Goal: Transaction & Acquisition: Download file/media

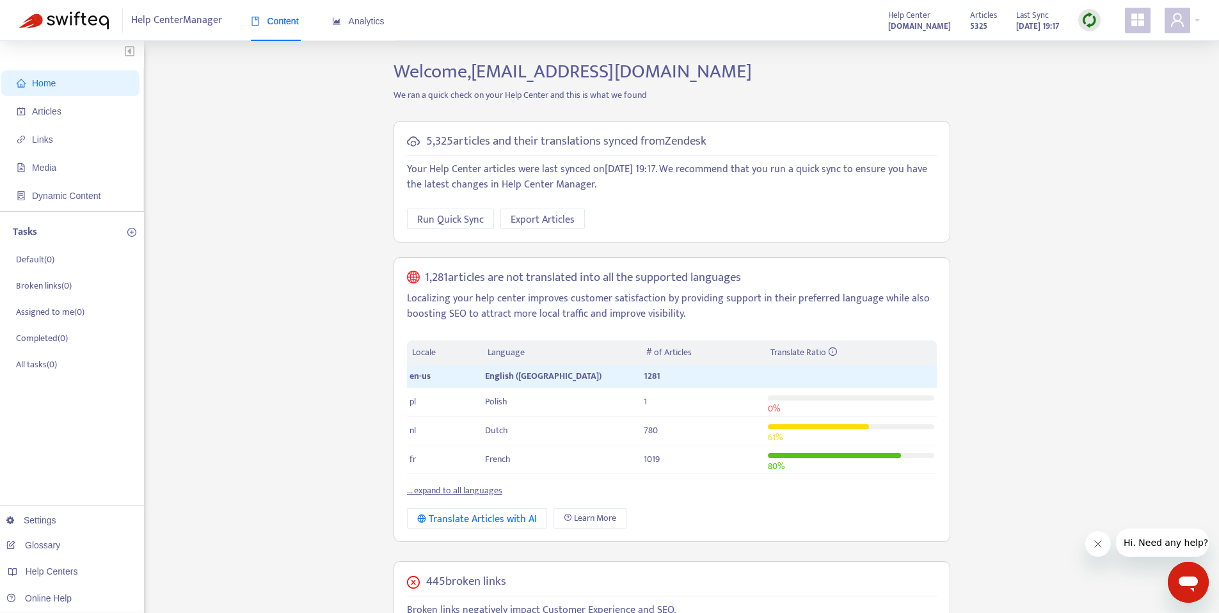
click at [1104, 264] on div "Home Articles Links Media Dynamic Content Tasks Default ( 0 ) Broken links ( 0 …" at bounding box center [609, 519] width 1180 height 919
click at [61, 84] on span "Home" at bounding box center [73, 83] width 113 height 26
click at [1180, 24] on icon "user" at bounding box center [1177, 19] width 15 height 15
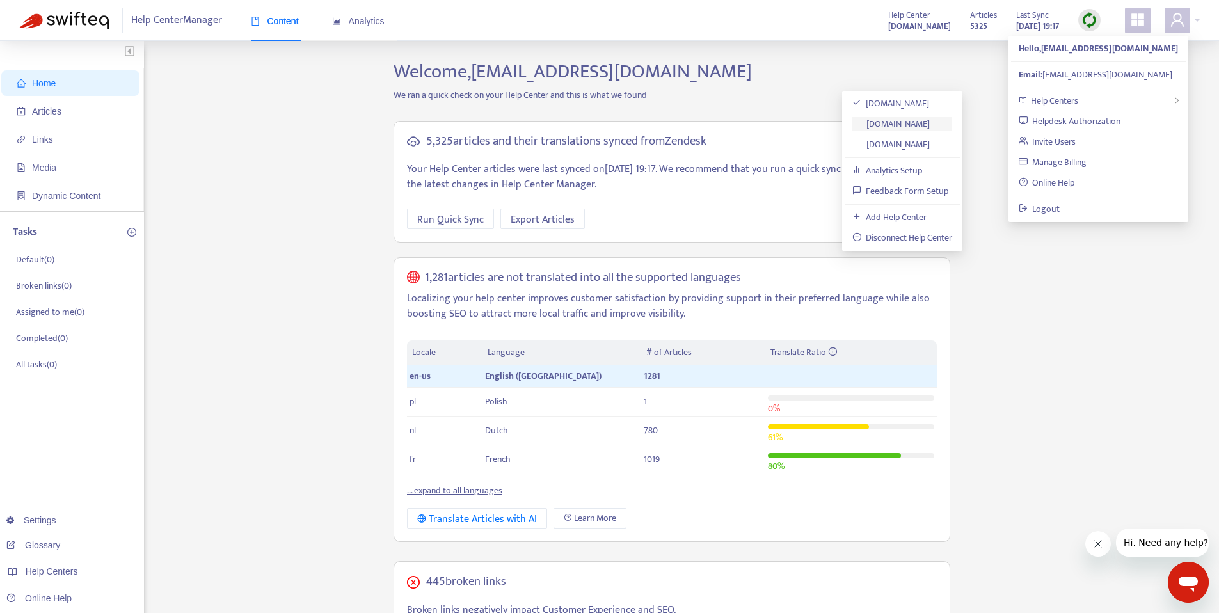
click at [930, 123] on link "[DOMAIN_NAME]" at bounding box center [891, 123] width 78 height 15
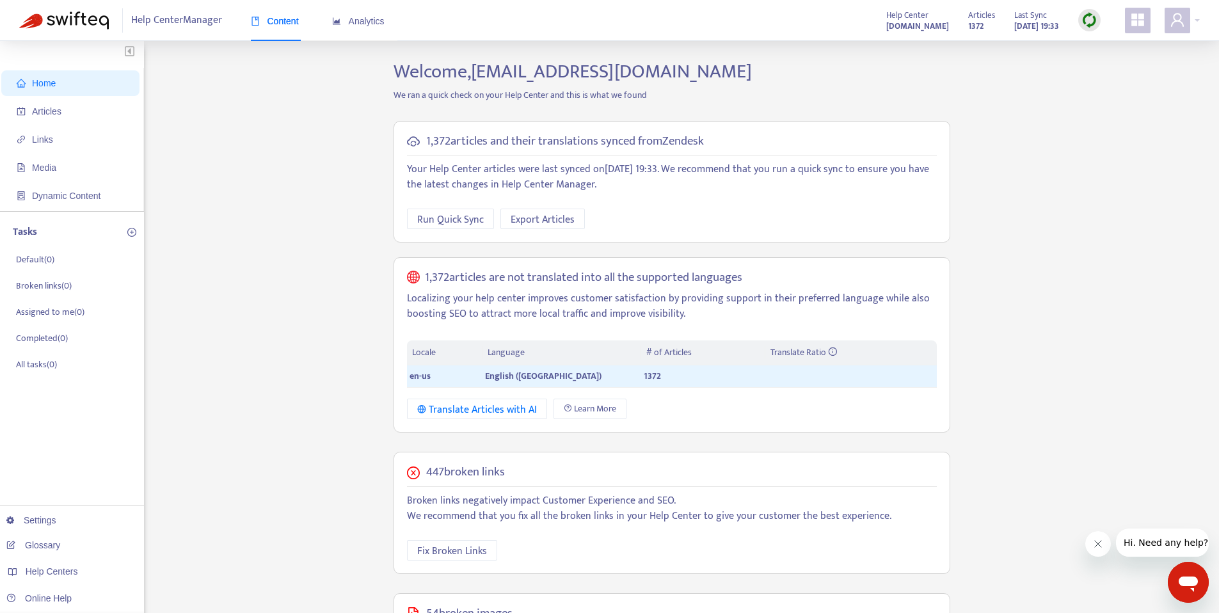
drag, startPoint x: 1093, startPoint y: 148, endPoint x: 1074, endPoint y: 148, distance: 19.8
click at [1093, 148] on div "Home Articles Links Media Dynamic Content Tasks Default ( 0 ) Broken links ( 0 …" at bounding box center [609, 465] width 1180 height 810
click at [1038, 152] on div "Home Articles Links Media Dynamic Content Tasks Default ( 0 ) Broken links ( 0 …" at bounding box center [609, 465] width 1180 height 810
click at [51, 106] on span "Articles" at bounding box center [46, 111] width 29 height 10
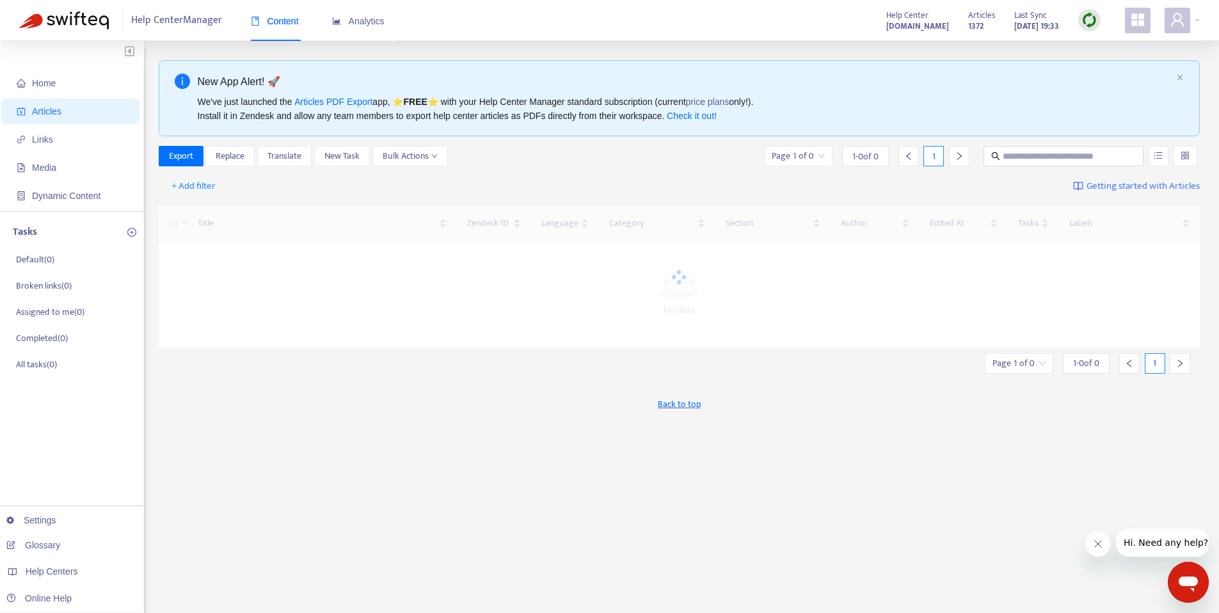
click at [644, 154] on div "Export Replace Translate New Task Bulk Actions Page 1 of 0 1 - 0 of 0 1" at bounding box center [680, 156] width 1042 height 20
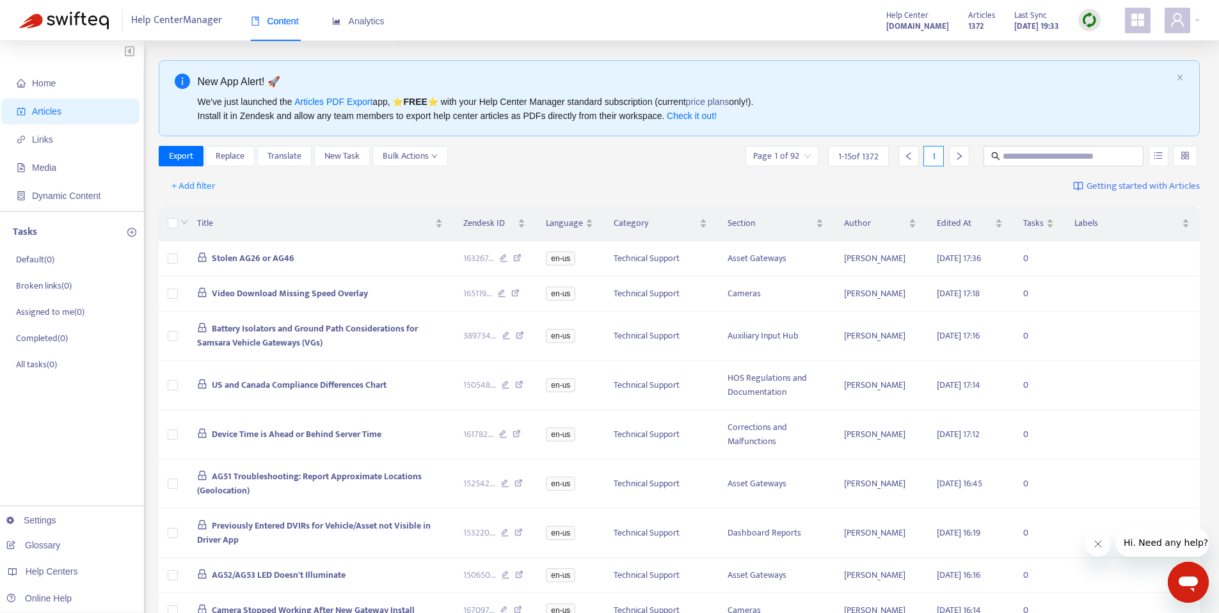
click at [673, 180] on div "+ Add filter Getting started with Articles" at bounding box center [680, 186] width 1042 height 30
click at [193, 184] on span "+ Add filter" at bounding box center [193, 186] width 44 height 15
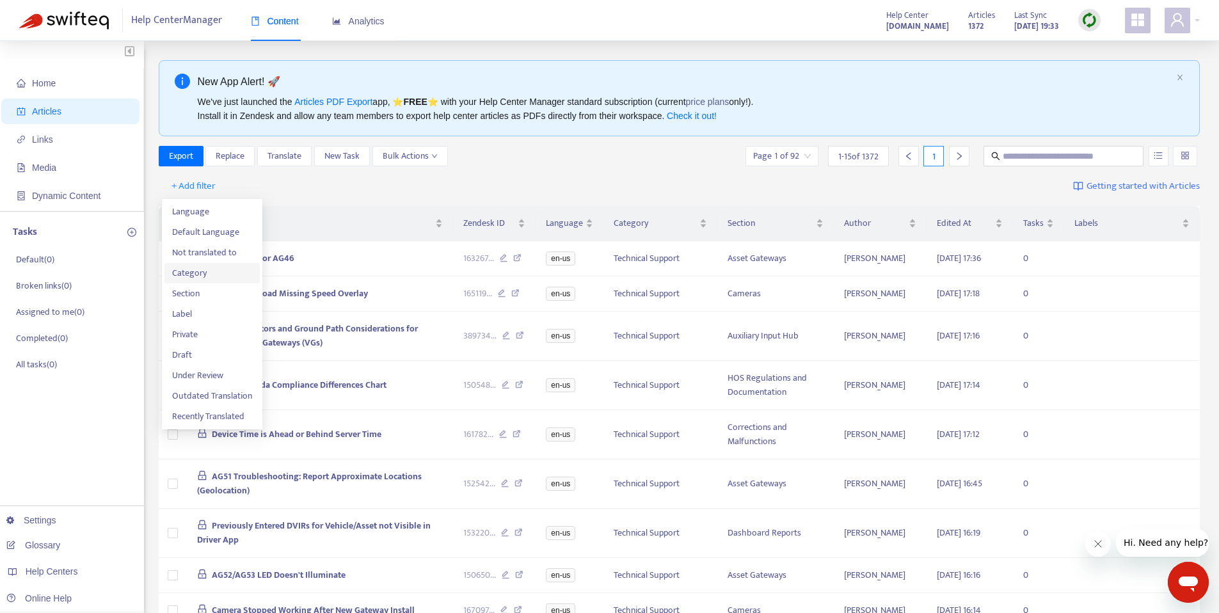
click at [221, 269] on span "Category" at bounding box center [212, 273] width 80 height 14
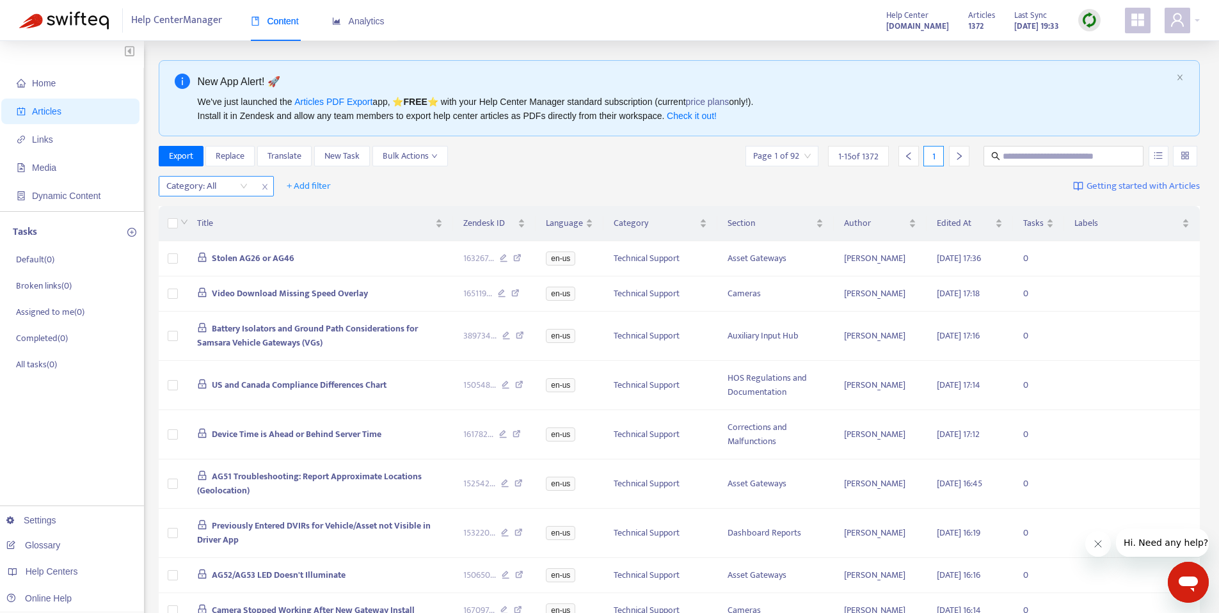
click at [244, 187] on div "Category: All" at bounding box center [206, 186] width 95 height 19
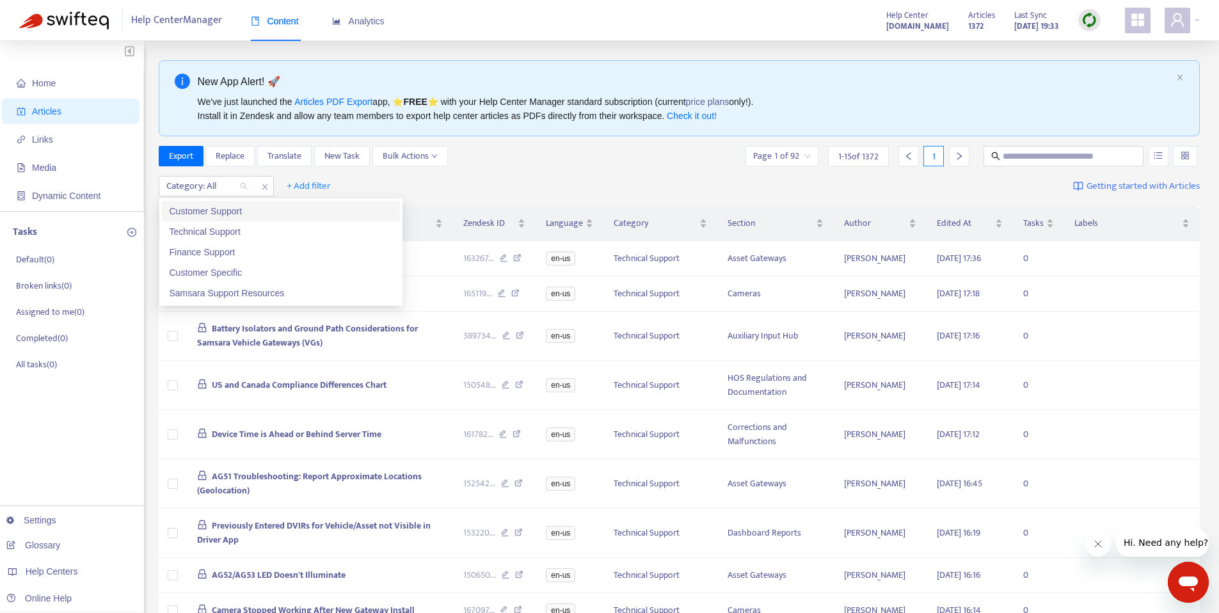
click at [482, 187] on div "Category: All + Add filter Getting started with Articles" at bounding box center [680, 186] width 1042 height 30
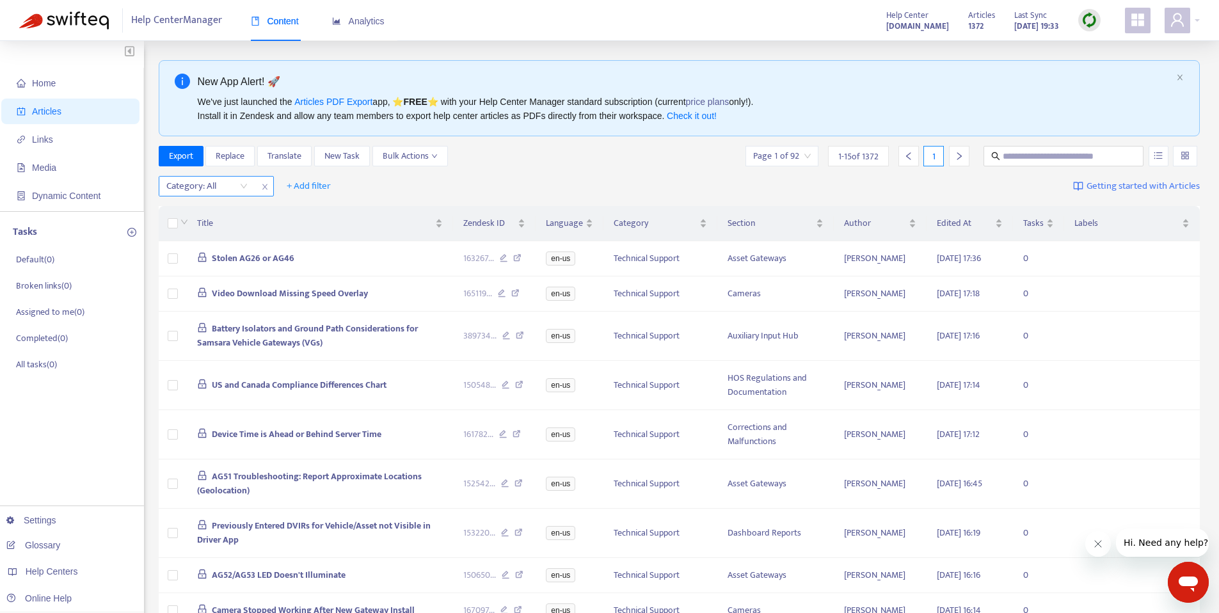
click at [254, 187] on div "Category: All" at bounding box center [206, 186] width 95 height 19
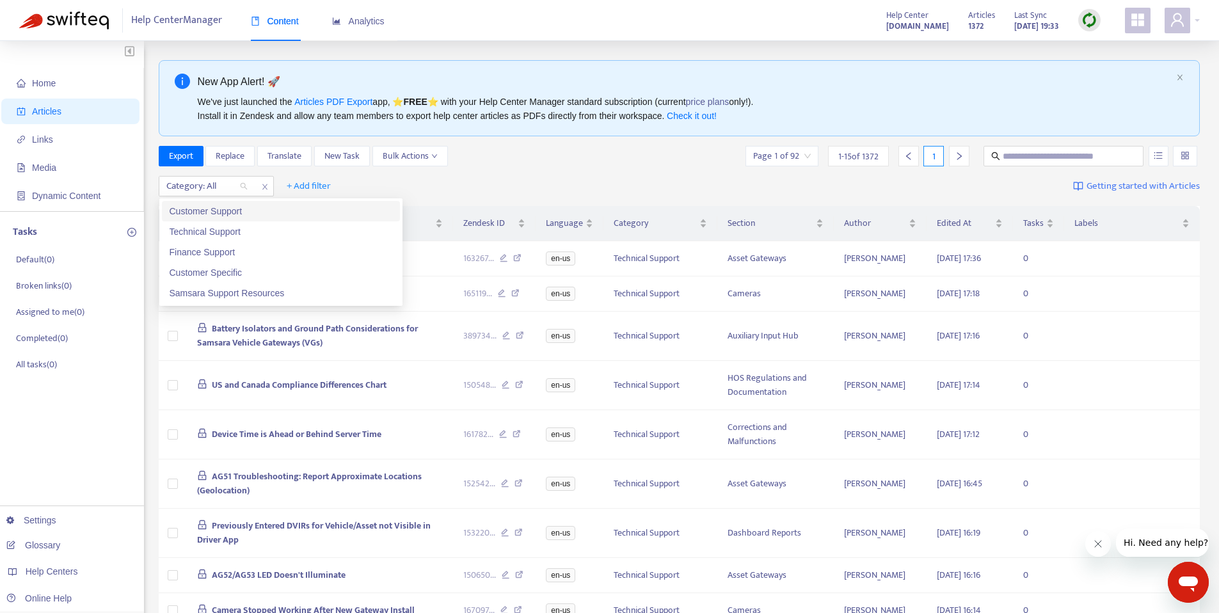
click at [422, 179] on div "Category: All + Add filter Getting started with Articles" at bounding box center [680, 186] width 1042 height 30
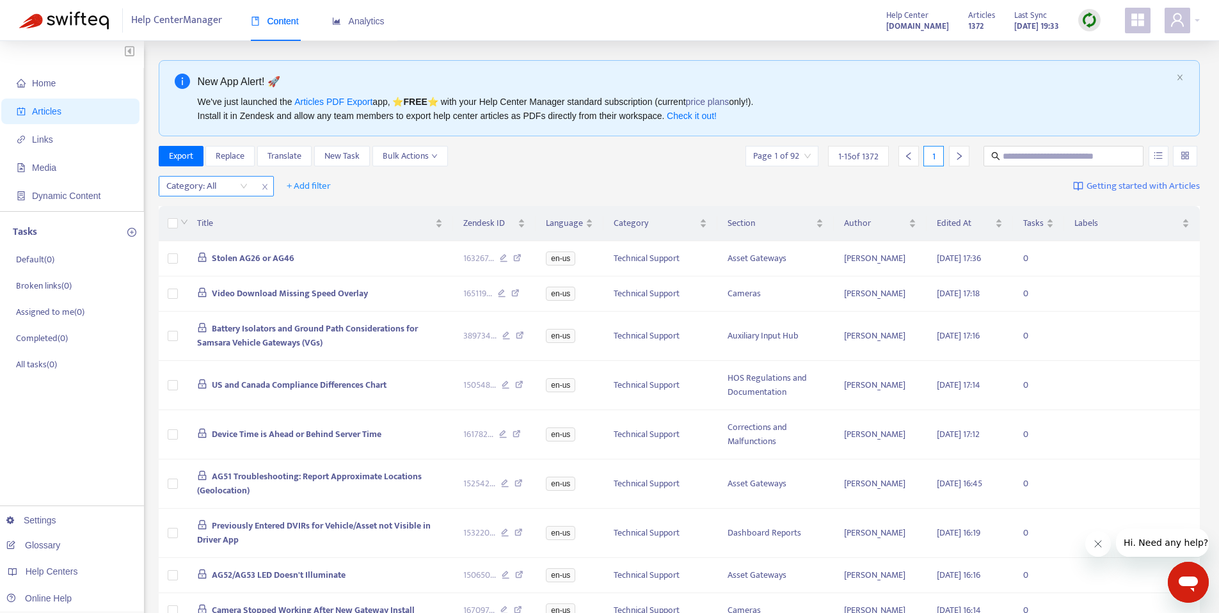
click at [262, 185] on icon "close" at bounding box center [265, 187] width 8 height 8
click at [543, 162] on div "Export Replace Translate New Task Bulk Actions Page 1 of 92 1 - 15 of 1372 1" at bounding box center [680, 156] width 1042 height 20
click at [541, 163] on div "Export Replace Translate New Task Bulk Actions Page 1 of 92 1 - 15 of 1372 1" at bounding box center [680, 156] width 1042 height 20
click at [556, 166] on div "Export Replace Translate New Task Bulk Actions Page 1 of 92 1 - 15 of 1372 1" at bounding box center [680, 156] width 1042 height 20
click at [541, 166] on div "Export Replace Translate New Task Bulk Actions Page 1 of 92 1 - 15 of 1372 1" at bounding box center [680, 159] width 1042 height 26
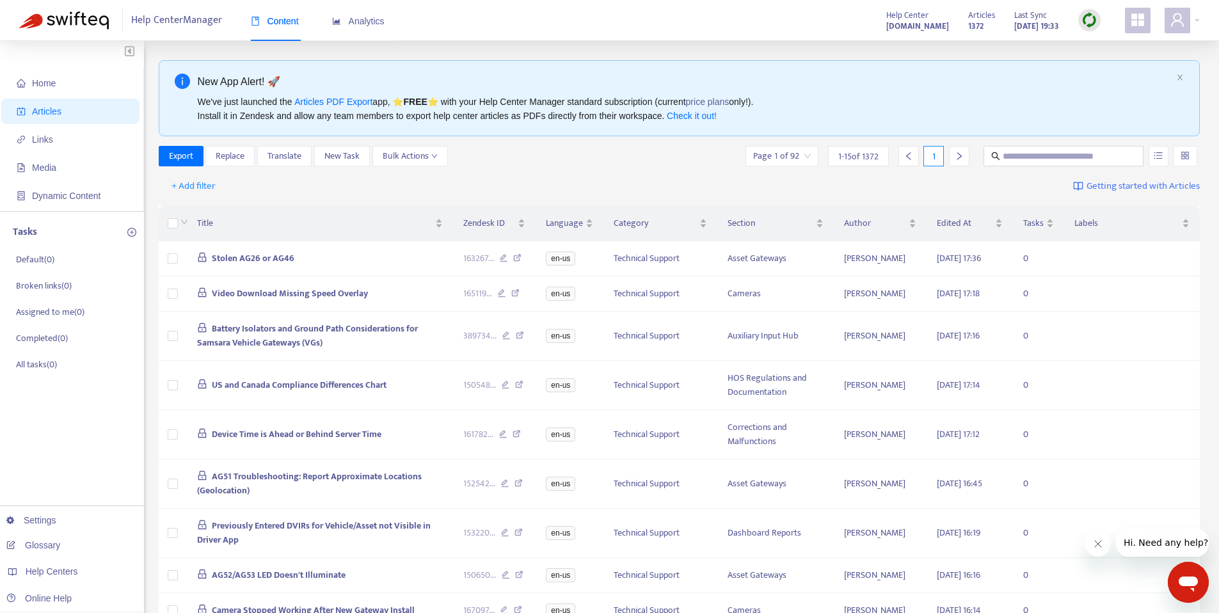
click at [549, 164] on div "Export Replace Translate New Task Bulk Actions Page 1 of 92 1 - 15 of 1372 1" at bounding box center [680, 156] width 1042 height 20
click at [179, 158] on span "Export" at bounding box center [181, 156] width 24 height 14
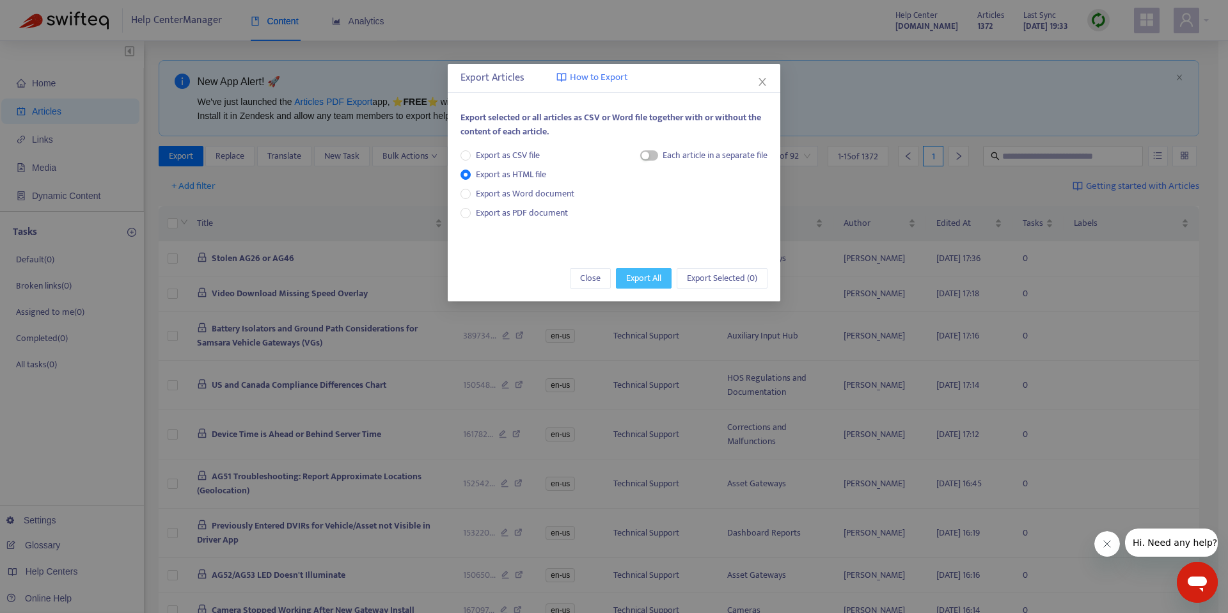
click at [646, 279] on span "Export All" at bounding box center [643, 278] width 35 height 14
click at [632, 280] on span "Export All" at bounding box center [643, 278] width 35 height 14
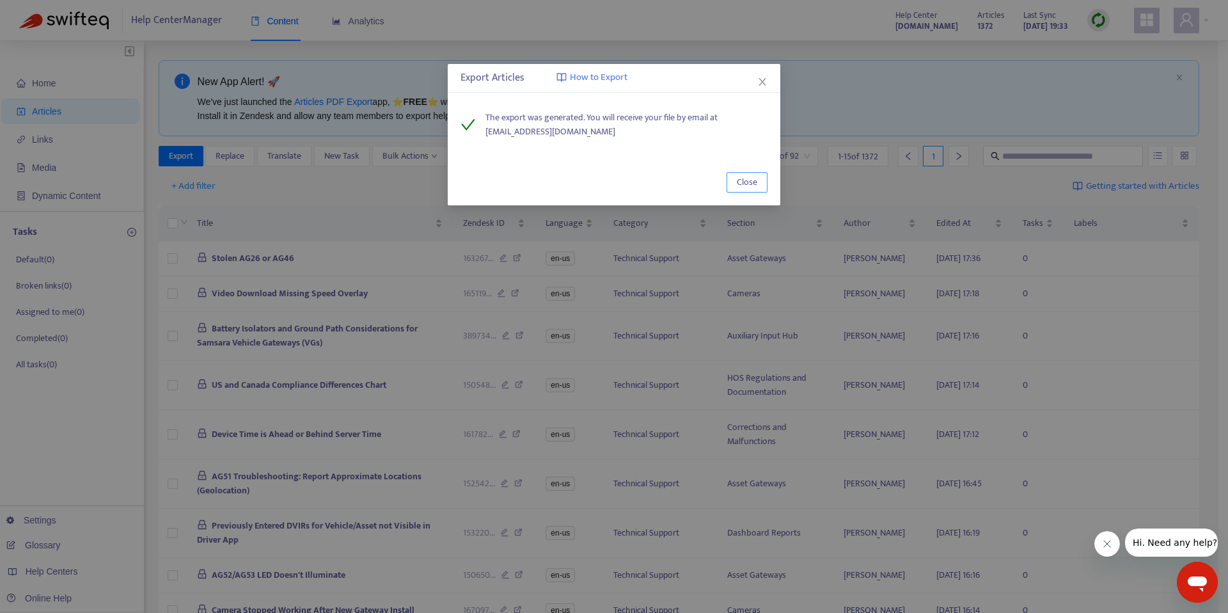
click at [750, 184] on span "Close" at bounding box center [747, 182] width 20 height 14
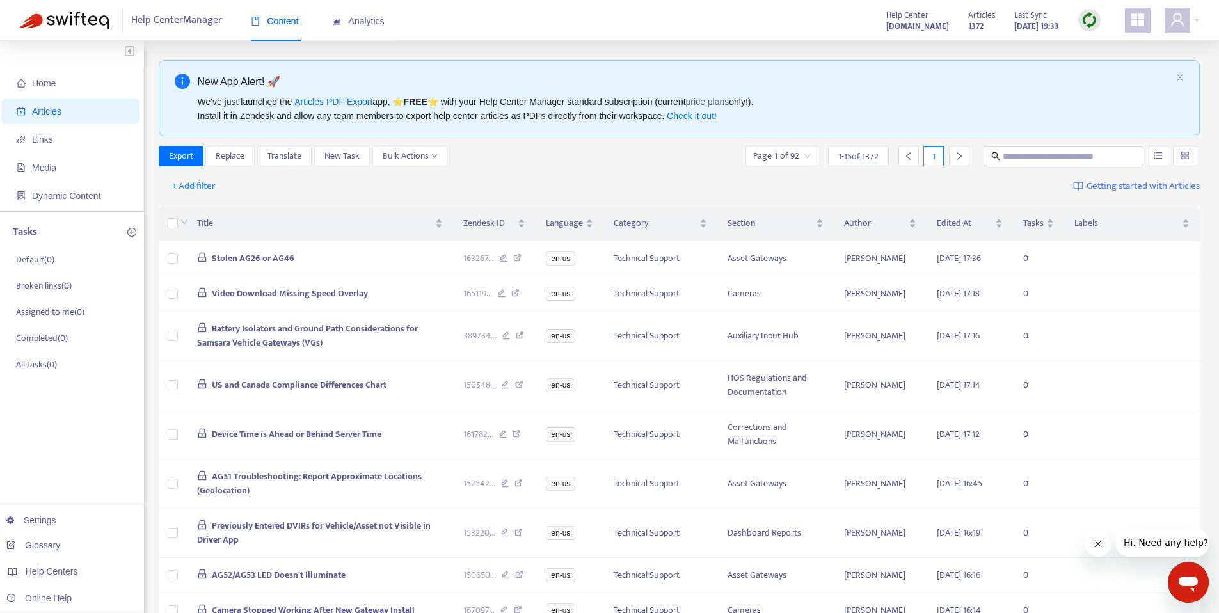
click at [601, 171] on div "+ Add filter Getting started with Articles" at bounding box center [680, 186] width 1042 height 30
click at [305, 200] on div "+ Add filter Getting started with Articles" at bounding box center [680, 186] width 1042 height 30
click at [185, 157] on span "Export" at bounding box center [181, 156] width 24 height 14
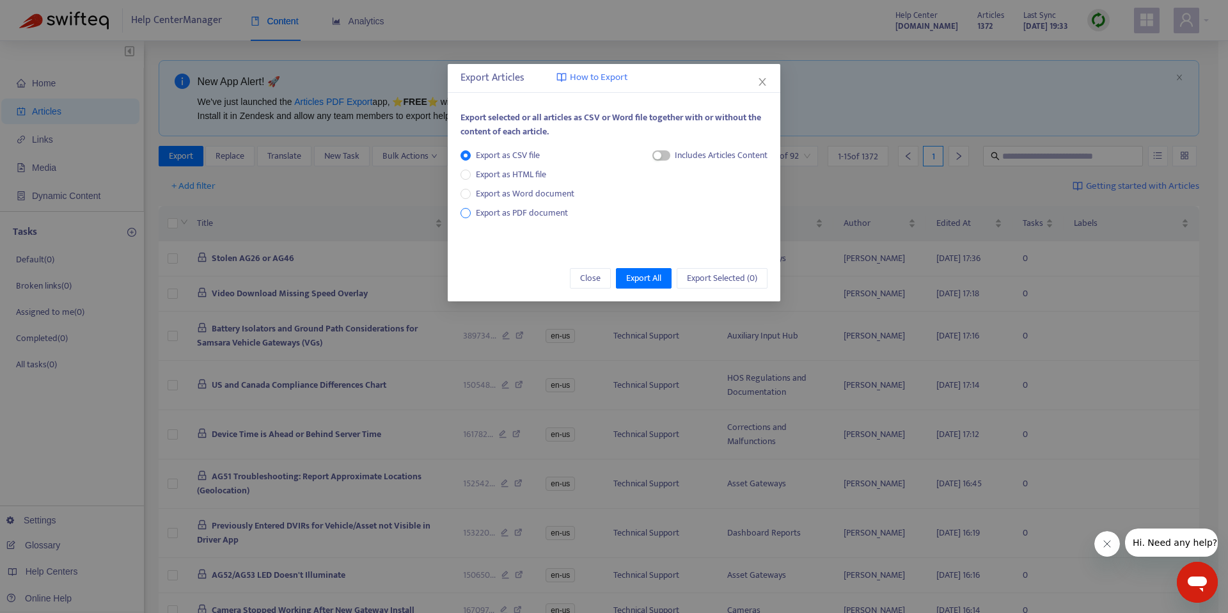
click at [477, 211] on span "Export as PDF document" at bounding box center [522, 212] width 92 height 15
click at [642, 282] on span "Export All" at bounding box center [643, 278] width 35 height 14
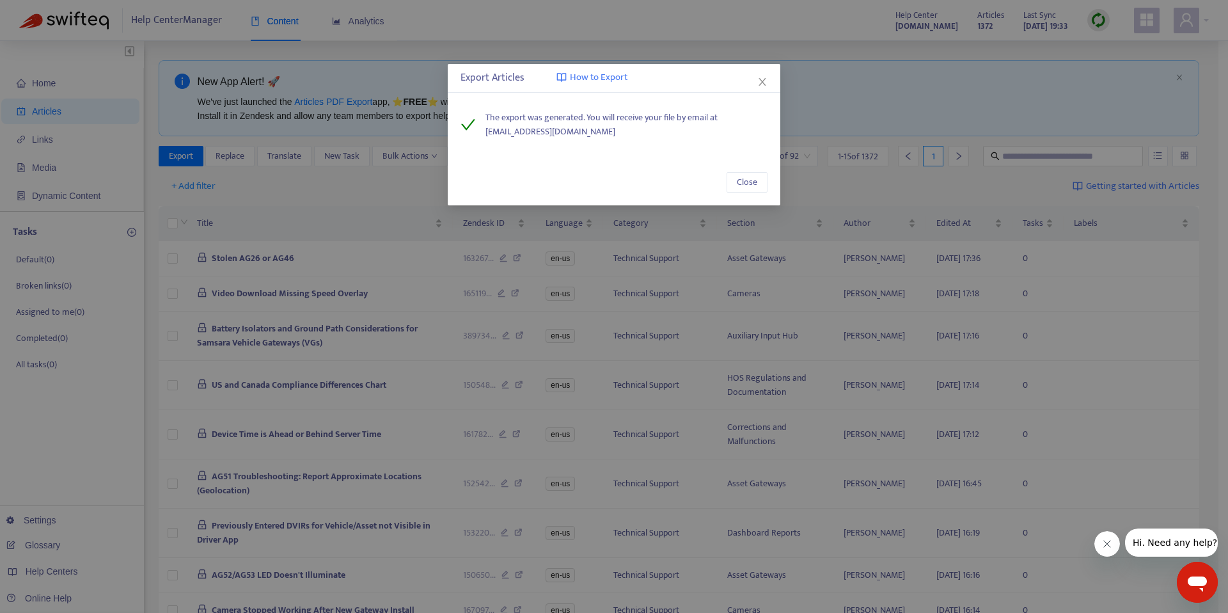
drag, startPoint x: 640, startPoint y: 138, endPoint x: 473, endPoint y: 119, distance: 167.5
click at [473, 119] on div "The export was generated. You will receive your file by email at [EMAIL_ADDRESS…" at bounding box center [614, 125] width 307 height 28
click at [750, 184] on span "Close" at bounding box center [747, 182] width 20 height 14
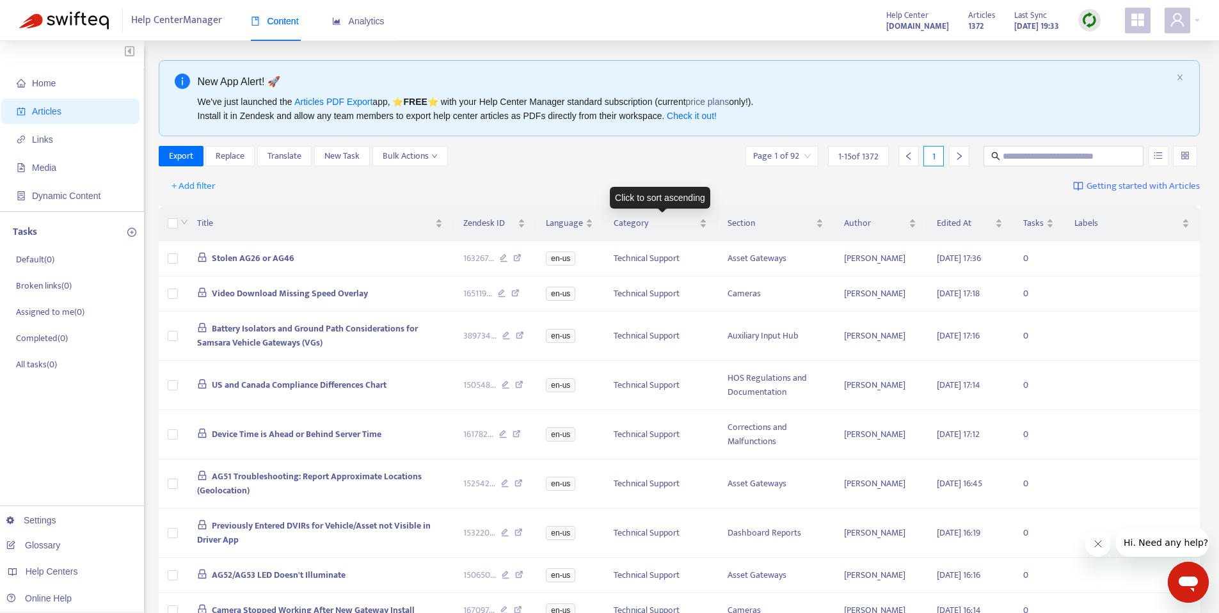
click at [648, 175] on div "+ Add filter Getting started with Articles" at bounding box center [680, 186] width 1042 height 30
click at [631, 169] on div "Export Replace Translate New Task Bulk Actions Page 1 of 92 1 - 15 of 1372 1" at bounding box center [680, 159] width 1042 height 26
click at [630, 166] on div "Export Replace Translate New Task Bulk Actions Page 1 of 92 1 - 15 of 1372 1" at bounding box center [680, 156] width 1042 height 20
click at [513, 184] on div "+ Add filter Getting started with Articles" at bounding box center [680, 186] width 1042 height 30
click at [1180, 28] on span at bounding box center [1177, 21] width 26 height 26
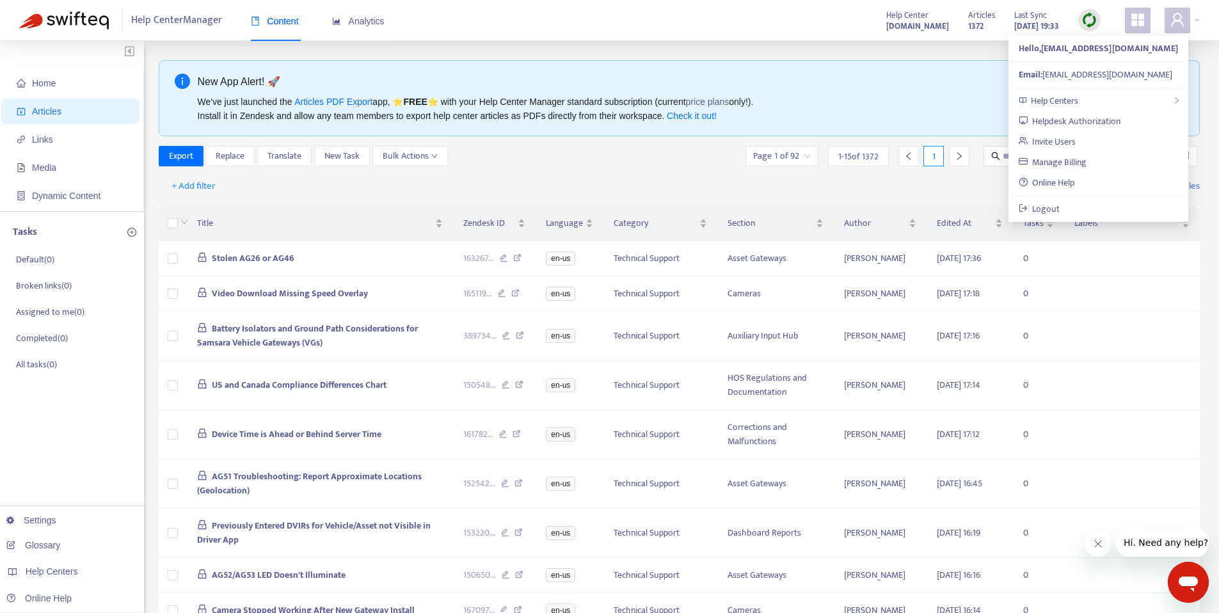
click at [647, 47] on div "Home Articles Links Media Dynamic Content Tasks Default ( 0 ) Broken links ( 0 …" at bounding box center [609, 490] width 1219 height 898
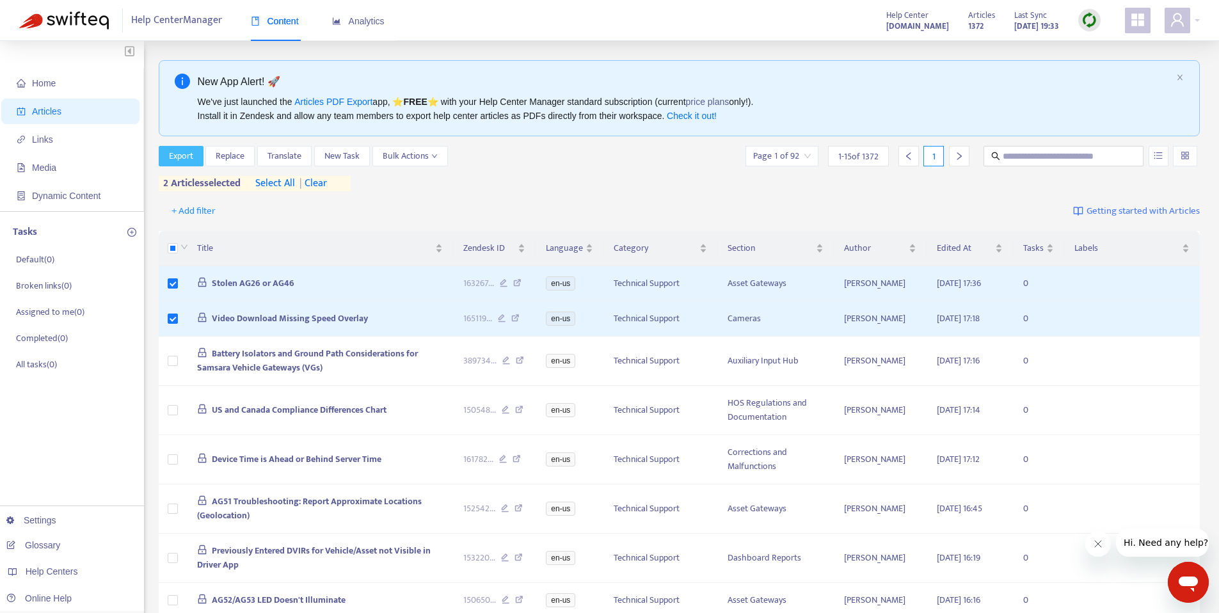
click at [190, 158] on span "Export" at bounding box center [181, 156] width 24 height 14
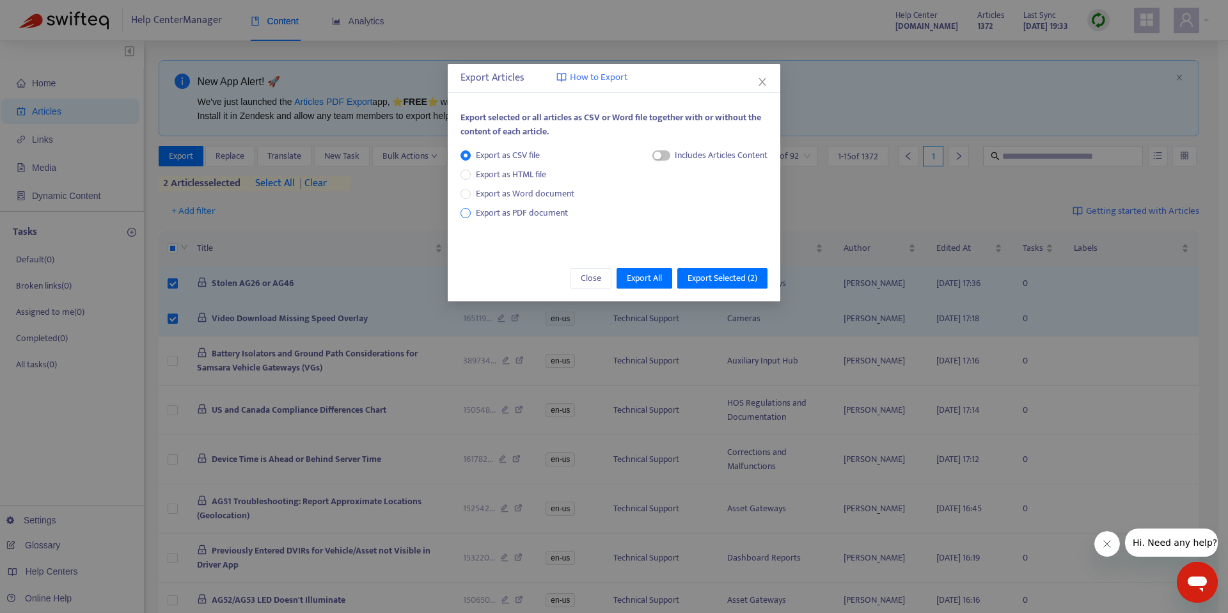
click at [541, 210] on span "Export as PDF document" at bounding box center [522, 212] width 92 height 15
click at [724, 280] on span "Export Selected ( 2 )" at bounding box center [723, 278] width 70 height 14
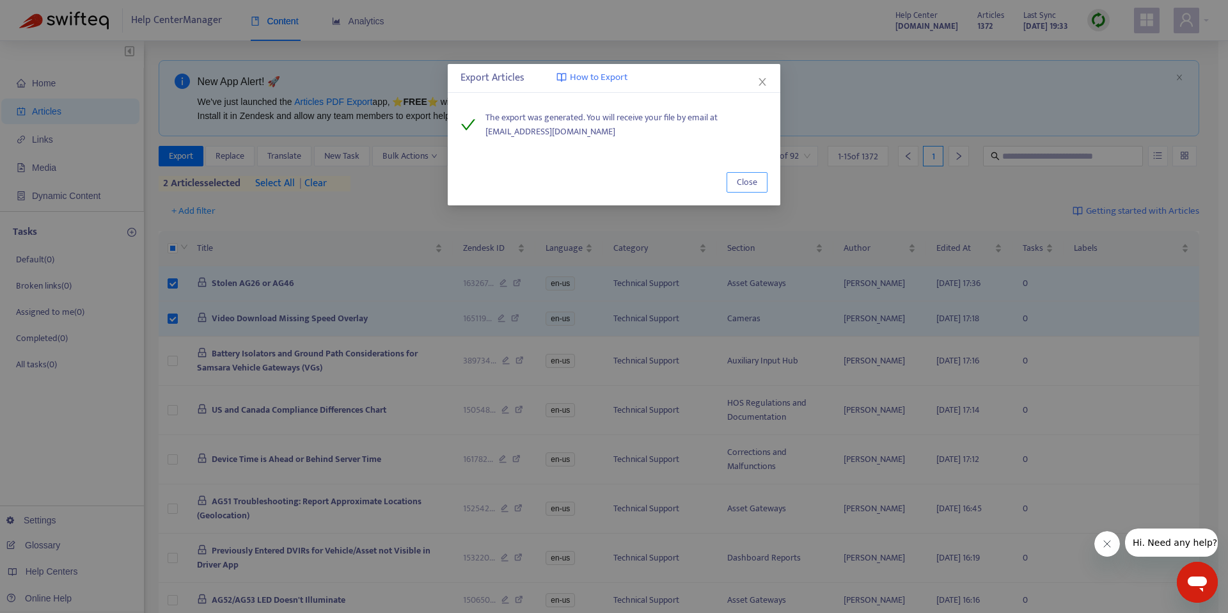
click at [747, 183] on span "Close" at bounding box center [747, 182] width 20 height 14
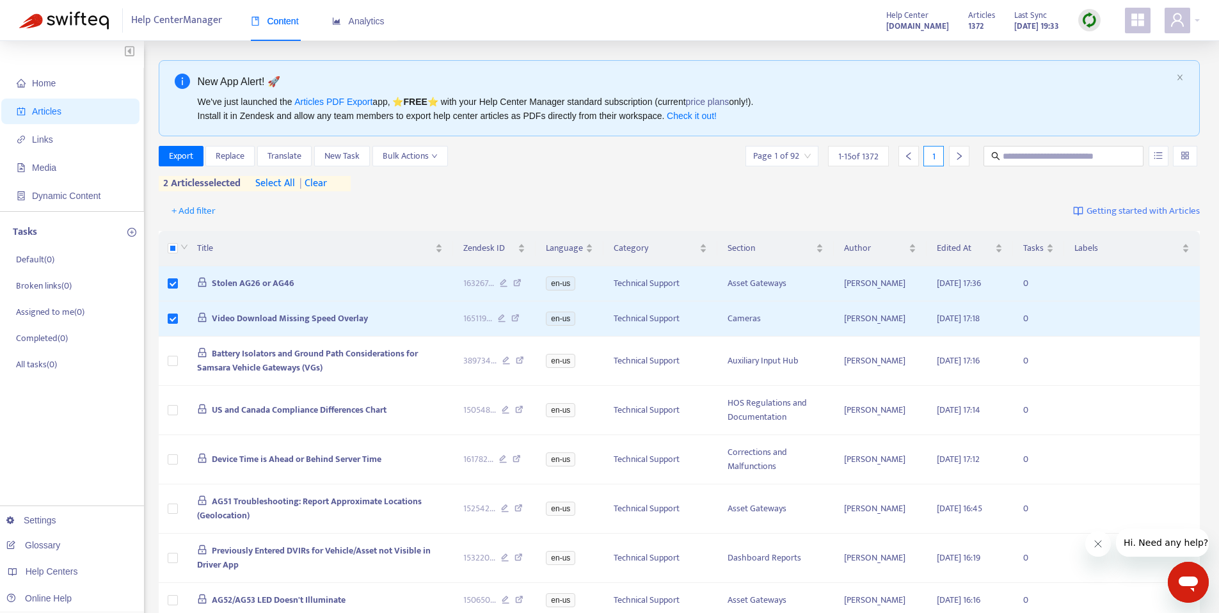
click at [690, 24] on div "Help Center Manager Content Analytics Help Center [DOMAIN_NAME] Articles 1372 L…" at bounding box center [609, 20] width 1219 height 41
